Goal: Transaction & Acquisition: Download file/media

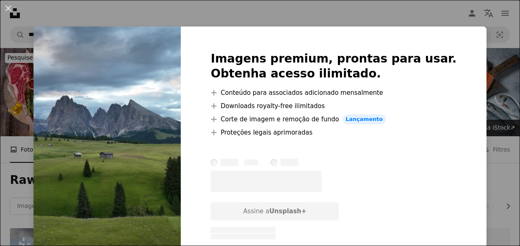
scroll to position [166, 0]
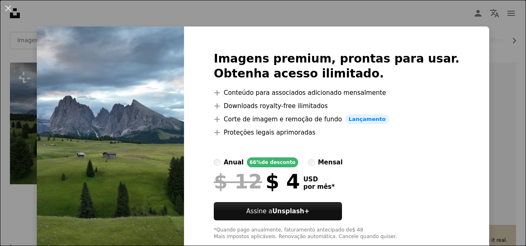
click at [482, 24] on div "An X shape Imagens premium, prontas para usar. Obtenha acesso ilimitado. A plus…" at bounding box center [263, 123] width 526 height 246
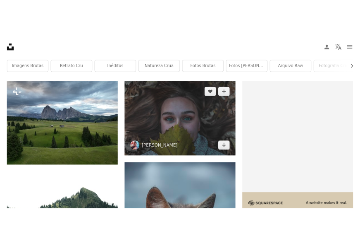
scroll to position [207, 0]
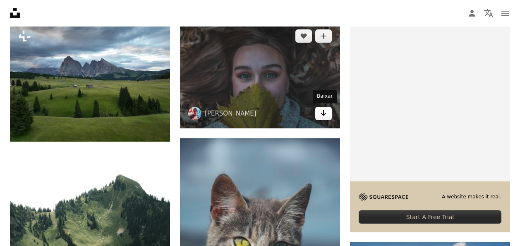
click at [327, 116] on icon "Arrow pointing down" at bounding box center [323, 113] width 7 height 10
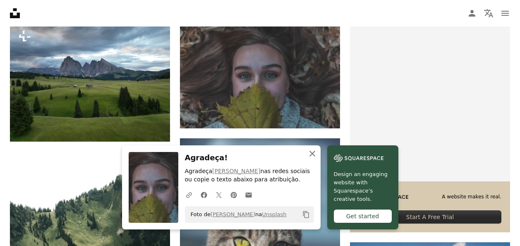
click at [313, 151] on icon "An X shape" at bounding box center [312, 154] width 10 height 10
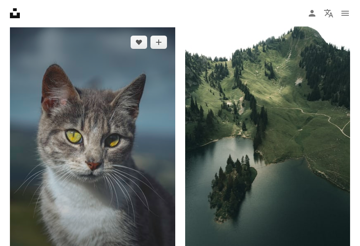
scroll to position [497, 0]
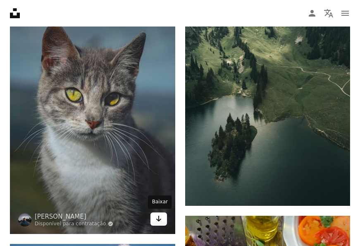
click at [159, 216] on icon "Arrow pointing down" at bounding box center [159, 219] width 7 height 10
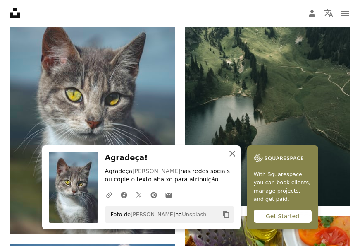
click at [233, 152] on icon "button" at bounding box center [233, 154] width 6 height 6
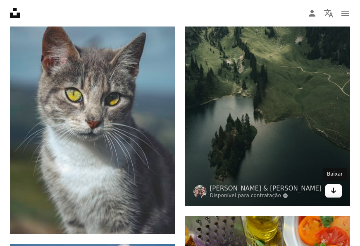
click at [331, 189] on icon "Arrow pointing down" at bounding box center [334, 190] width 7 height 10
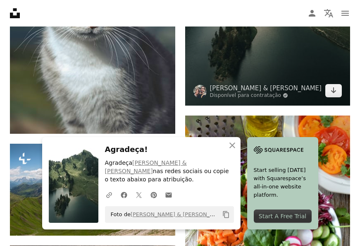
scroll to position [621, 0]
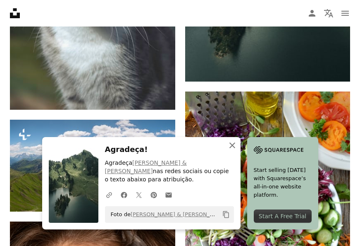
click at [233, 148] on icon "button" at bounding box center [233, 145] width 6 height 6
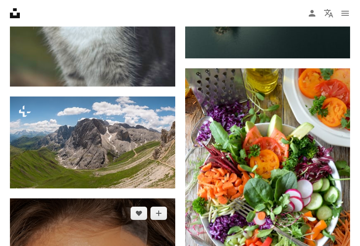
scroll to position [704, 0]
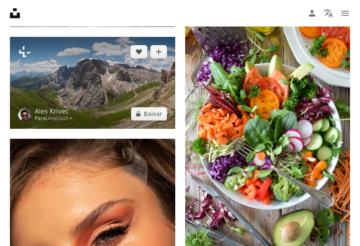
drag, startPoint x: 158, startPoint y: 115, endPoint x: 177, endPoint y: 141, distance: 32.0
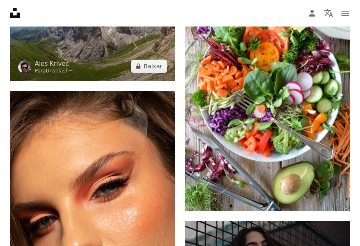
scroll to position [828, 0]
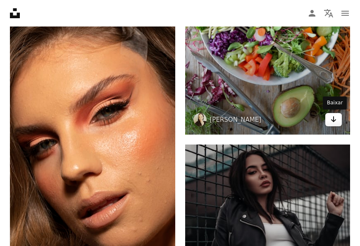
click at [331, 119] on icon "Arrow pointing down" at bounding box center [334, 119] width 7 height 10
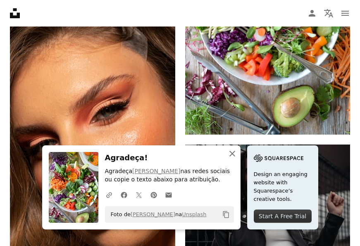
click at [233, 155] on icon "button" at bounding box center [233, 154] width 6 height 6
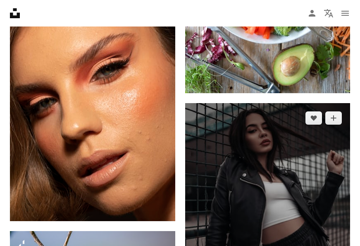
scroll to position [952, 0]
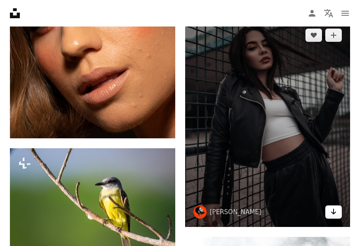
click at [333, 211] on icon "Arrow pointing down" at bounding box center [334, 212] width 7 height 10
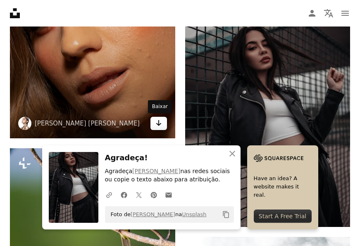
click at [159, 124] on icon "Arrow pointing down" at bounding box center [159, 123] width 7 height 10
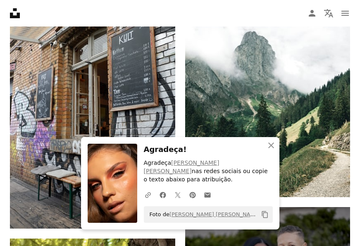
scroll to position [1242, 0]
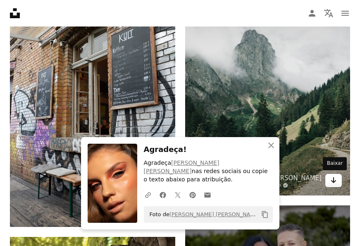
click at [332, 179] on icon "Arrow pointing down" at bounding box center [334, 180] width 7 height 10
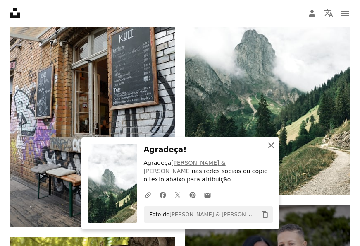
click at [267, 149] on icon "An X shape" at bounding box center [272, 145] width 10 height 10
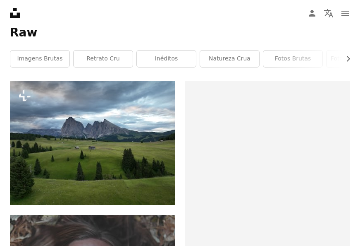
scroll to position [0, 0]
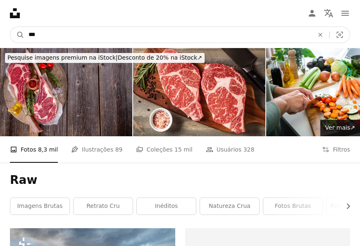
click at [220, 30] on input "***" at bounding box center [167, 35] width 287 height 16
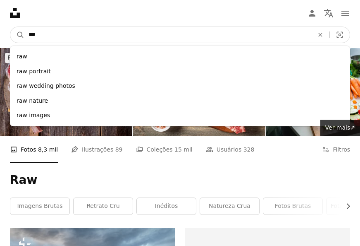
click at [10, 27] on button "A magnifying glass" at bounding box center [17, 35] width 14 height 16
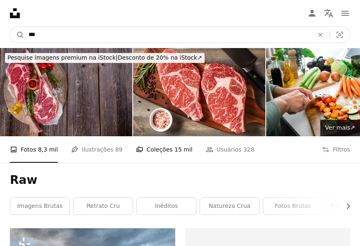
scroll to position [41, 0]
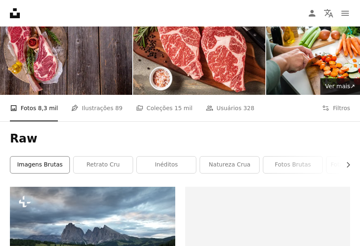
click at [61, 168] on link "Imagens brutas" at bounding box center [39, 164] width 59 height 17
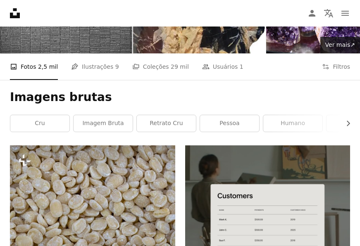
scroll to position [166, 0]
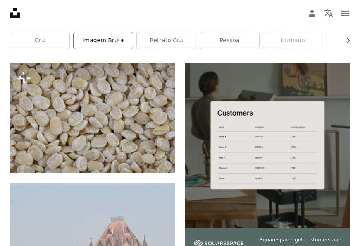
click at [114, 42] on link "imagem bruta" at bounding box center [103, 40] width 59 height 17
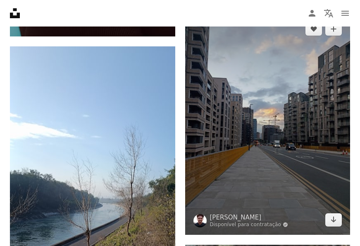
scroll to position [455, 0]
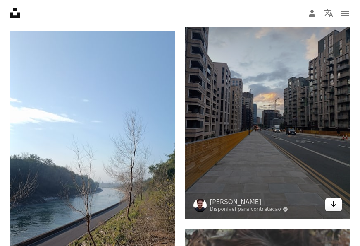
click at [334, 203] on icon "Baixar" at bounding box center [334, 204] width 5 height 6
